Goal: Task Accomplishment & Management: Use online tool/utility

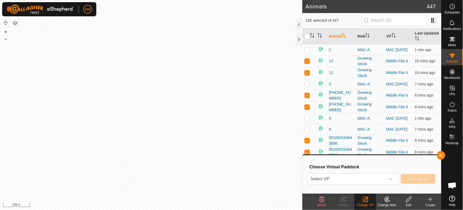
drag, startPoint x: 432, startPoint y: 201, endPoint x: 424, endPoint y: 200, distance: 8.0
click at [431, 202] on icon at bounding box center [431, 199] width 7 height 7
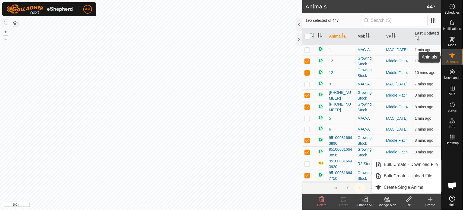
click at [451, 57] on icon at bounding box center [453, 55] width 7 height 7
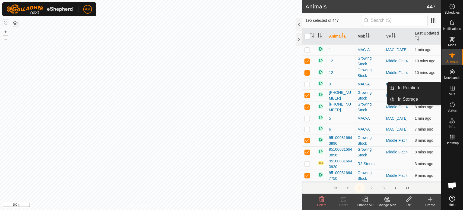
click at [449, 92] on div "VPs" at bounding box center [452, 89] width 21 height 16
click at [416, 90] on link "In Rotation" at bounding box center [418, 87] width 46 height 11
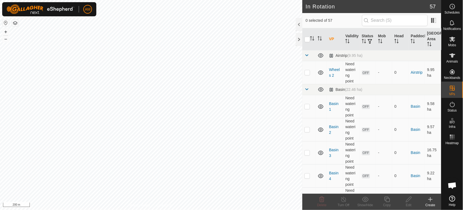
click at [428, 204] on div "Create" at bounding box center [431, 204] width 22 height 5
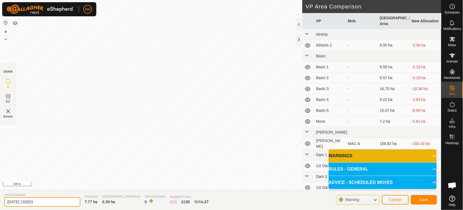
drag, startPoint x: 27, startPoint y: 204, endPoint x: 0, endPoint y: 202, distance: 26.7
click at [0, 202] on section "Virtual Paddock [DATE] 132823 Total Area 7.77 ha Grazing Area 6.39 ha Watering …" at bounding box center [221, 199] width 442 height 21
type input "Top Flat 1A"
click at [422, 197] on span "Save" at bounding box center [424, 199] width 9 height 4
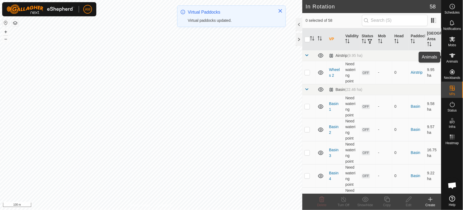
click at [453, 56] on icon at bounding box center [453, 55] width 6 height 4
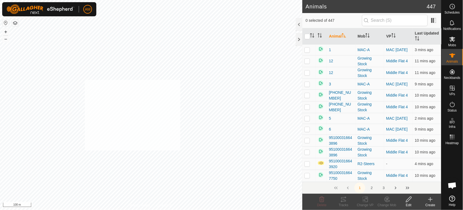
checkbox input "true"
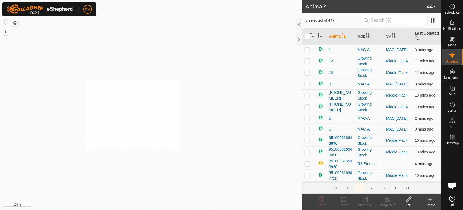
checkbox input "true"
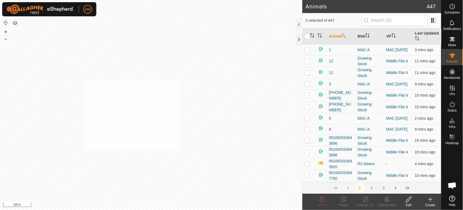
checkbox input "true"
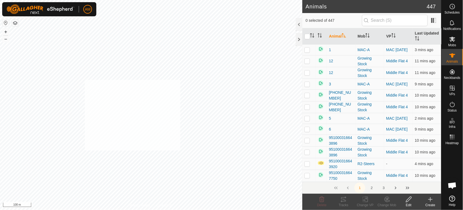
checkbox input "true"
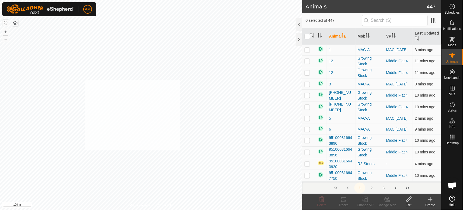
checkbox input "true"
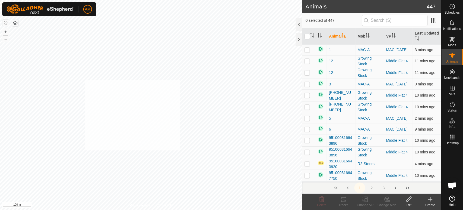
checkbox input "true"
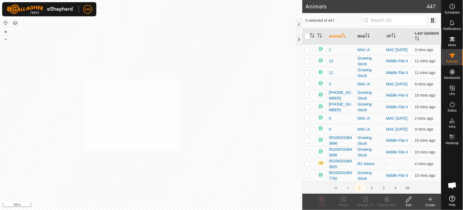
checkbox input "true"
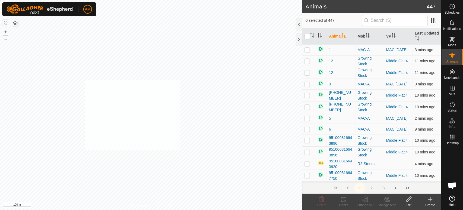
checkbox input "true"
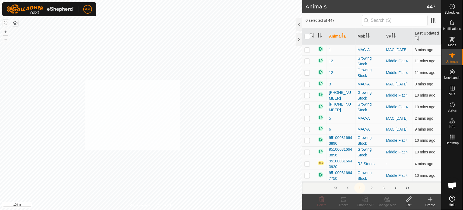
checkbox input "true"
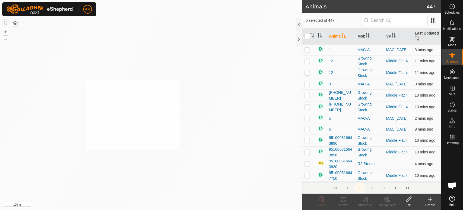
checkbox input "true"
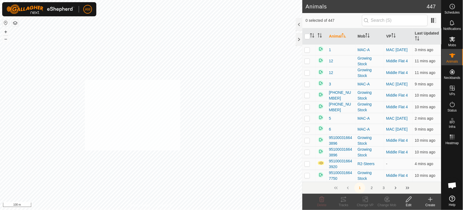
checkbox input "true"
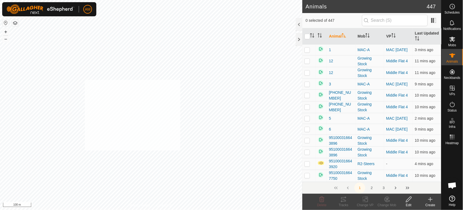
checkbox input "true"
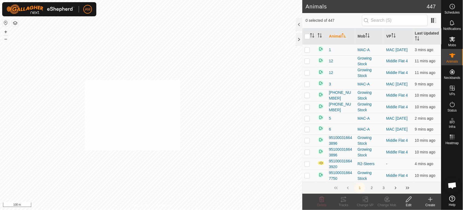
checkbox input "true"
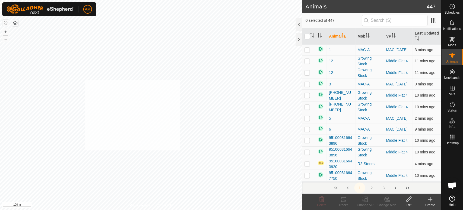
checkbox input "true"
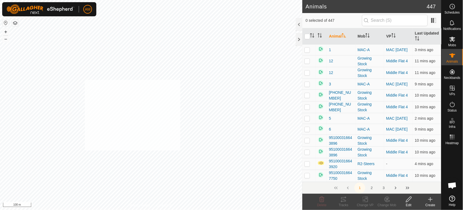
checkbox input "true"
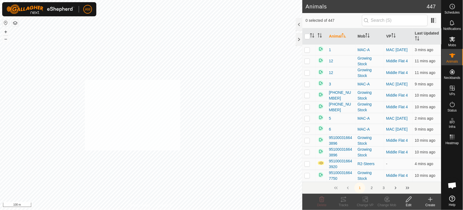
checkbox input "true"
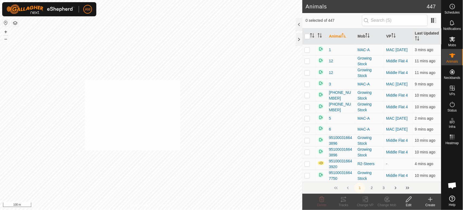
checkbox input "true"
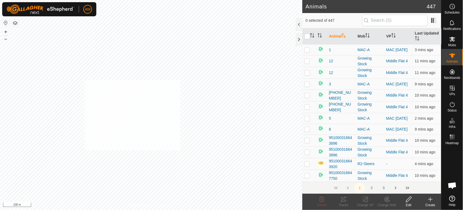
checkbox input "true"
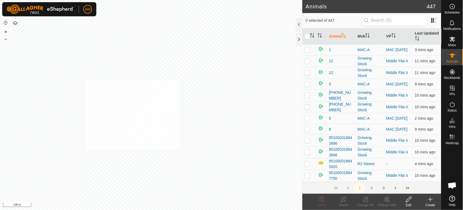
checkbox input "true"
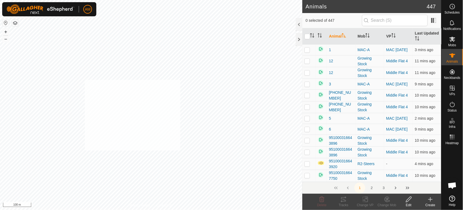
checkbox input "true"
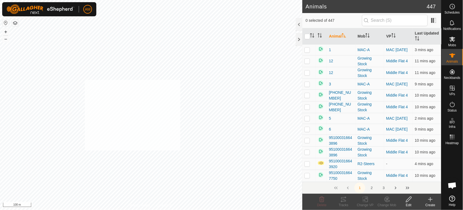
checkbox input "true"
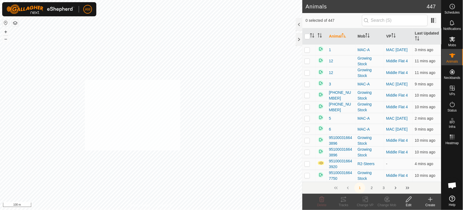
checkbox input "true"
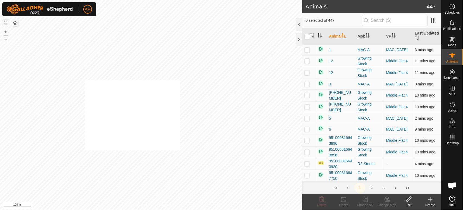
checkbox input "true"
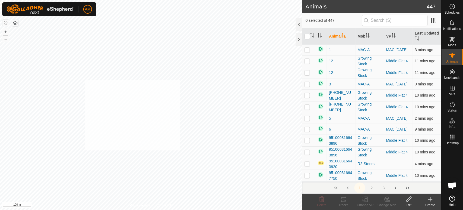
checkbox input "true"
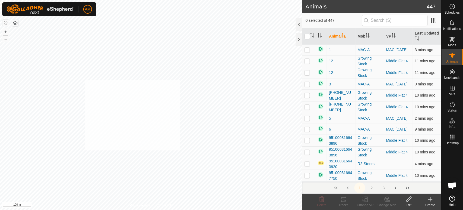
checkbox input "true"
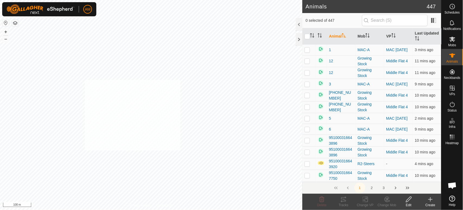
checkbox input "true"
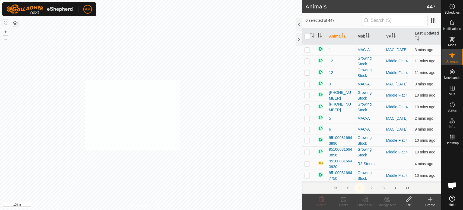
checkbox input "true"
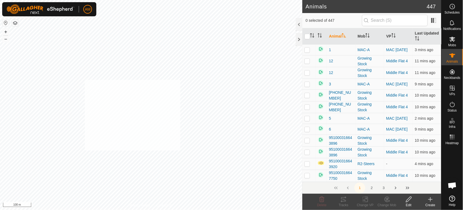
checkbox input "true"
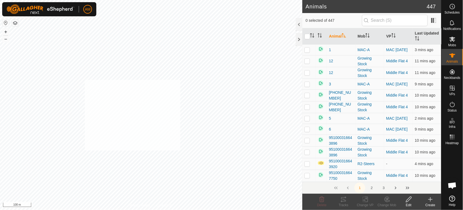
checkbox input "true"
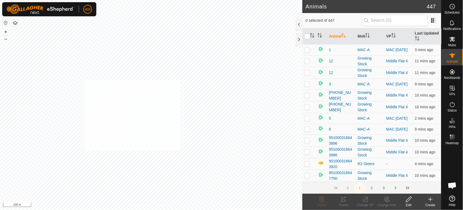
checkbox input "true"
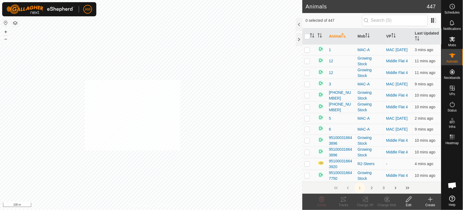
checkbox input "true"
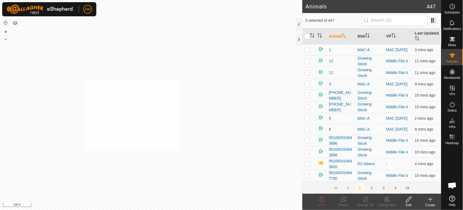
checkbox input "true"
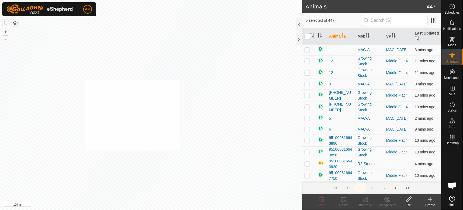
checkbox input "true"
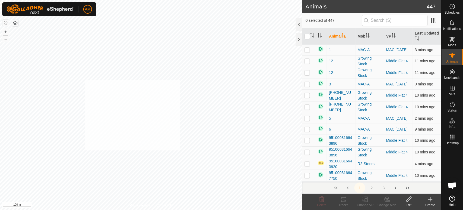
checkbox input "true"
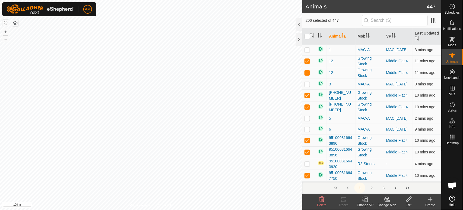
click at [369, 204] on div "Change VP" at bounding box center [366, 204] width 22 height 5
click at [374, 170] on link "Choose VP..." at bounding box center [382, 175] width 54 height 11
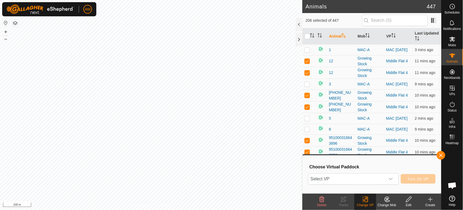
click at [366, 177] on span "Select VP" at bounding box center [347, 178] width 77 height 11
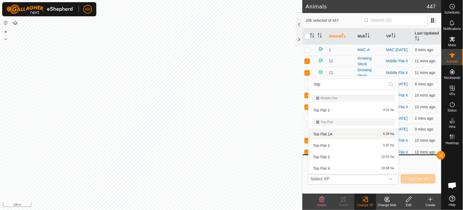
type input "top"
click at [335, 132] on li "Top Flat 1A 6.39 ha" at bounding box center [354, 133] width 90 height 11
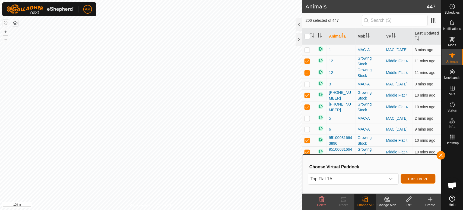
click at [421, 178] on span "Turn On VP" at bounding box center [418, 179] width 21 height 4
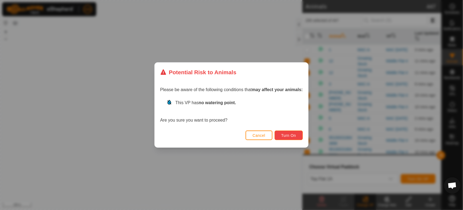
click at [294, 134] on span "Turn On" at bounding box center [289, 135] width 15 height 4
